Goal: Entertainment & Leisure: Consume media (video, audio)

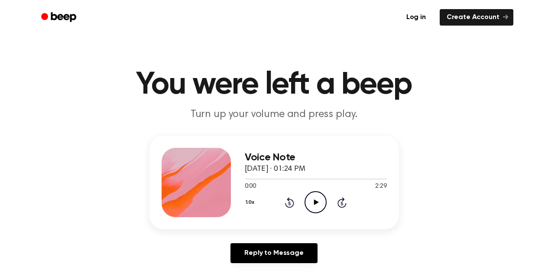
click at [326, 206] on div "1.0x Rewind 5 seconds Play Audio Skip 5 seconds" at bounding box center [316, 202] width 142 height 22
click at [313, 200] on icon "Play Audio" at bounding box center [315, 202] width 22 height 22
drag, startPoint x: 319, startPoint y: 213, endPoint x: 316, endPoint y: 205, distance: 8.7
click at [318, 210] on div "Voice Note [DATE] · 01:24 PM 0:01 2:29 Your browser does not support the [objec…" at bounding box center [316, 182] width 142 height 69
click at [316, 205] on icon "Pause Audio" at bounding box center [315, 202] width 22 height 22
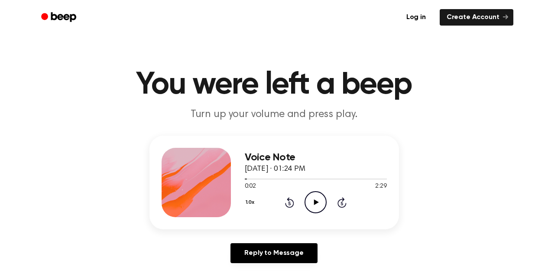
click at [316, 202] on icon at bounding box center [316, 202] width 5 height 6
click at [318, 206] on icon "Pause Audio" at bounding box center [315, 202] width 22 height 22
click at [316, 204] on icon "Play Audio" at bounding box center [315, 202] width 22 height 22
click at [316, 202] on icon at bounding box center [315, 202] width 4 height 6
drag, startPoint x: 284, startPoint y: 179, endPoint x: 275, endPoint y: 180, distance: 9.1
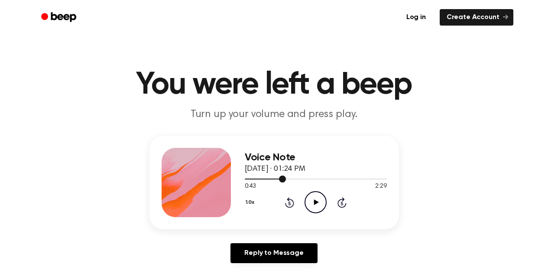
click at [275, 180] on div at bounding box center [316, 178] width 142 height 7
click at [315, 198] on icon "Play Audio" at bounding box center [315, 202] width 22 height 22
click at [316, 202] on icon at bounding box center [315, 202] width 4 height 6
click at [315, 206] on icon "Play Audio" at bounding box center [315, 202] width 22 height 22
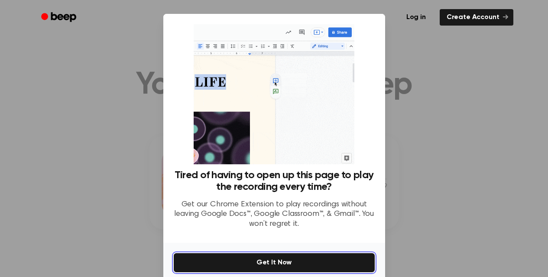
click at [290, 266] on button "Get It Now" at bounding box center [274, 262] width 201 height 19
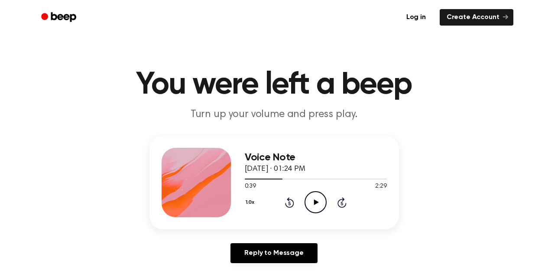
click at [438, 133] on main "You were left a beep Turn up your volume and press play. Voice Note [DATE] · 01…" at bounding box center [274, 267] width 548 height 534
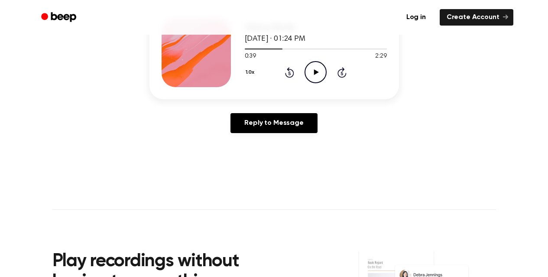
click at [319, 76] on icon "Play Audio" at bounding box center [315, 72] width 22 height 22
click at [319, 76] on icon "Pause Audio" at bounding box center [315, 72] width 22 height 22
click at [319, 76] on icon "Play Audio" at bounding box center [315, 72] width 22 height 22
click at [315, 74] on icon at bounding box center [315, 72] width 4 height 6
drag, startPoint x: 291, startPoint y: 50, endPoint x: 283, endPoint y: 51, distance: 7.8
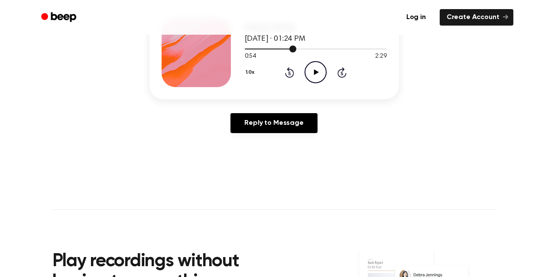
click at [283, 51] on div at bounding box center [316, 48] width 142 height 7
click at [313, 74] on icon "Play Audio" at bounding box center [315, 72] width 22 height 22
click at [316, 71] on icon at bounding box center [315, 72] width 4 height 6
click at [300, 77] on div "1.0x Rewind 5 seconds Play Audio Skip 5 seconds" at bounding box center [316, 72] width 142 height 22
click at [314, 74] on icon at bounding box center [316, 72] width 5 height 6
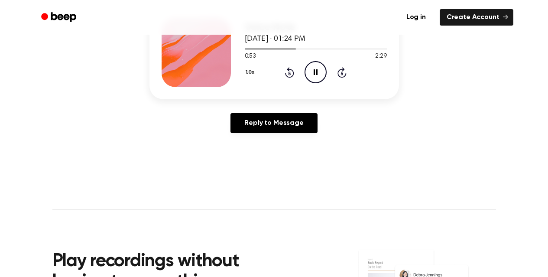
scroll to position [87, 0]
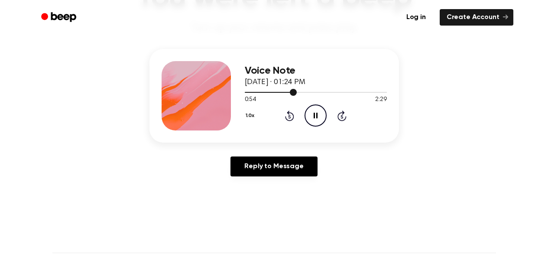
drag, startPoint x: 294, startPoint y: 91, endPoint x: 284, endPoint y: 93, distance: 10.0
click at [284, 93] on div at bounding box center [316, 91] width 142 height 7
click at [314, 113] on icon at bounding box center [315, 116] width 4 height 6
